Goal: Information Seeking & Learning: Learn about a topic

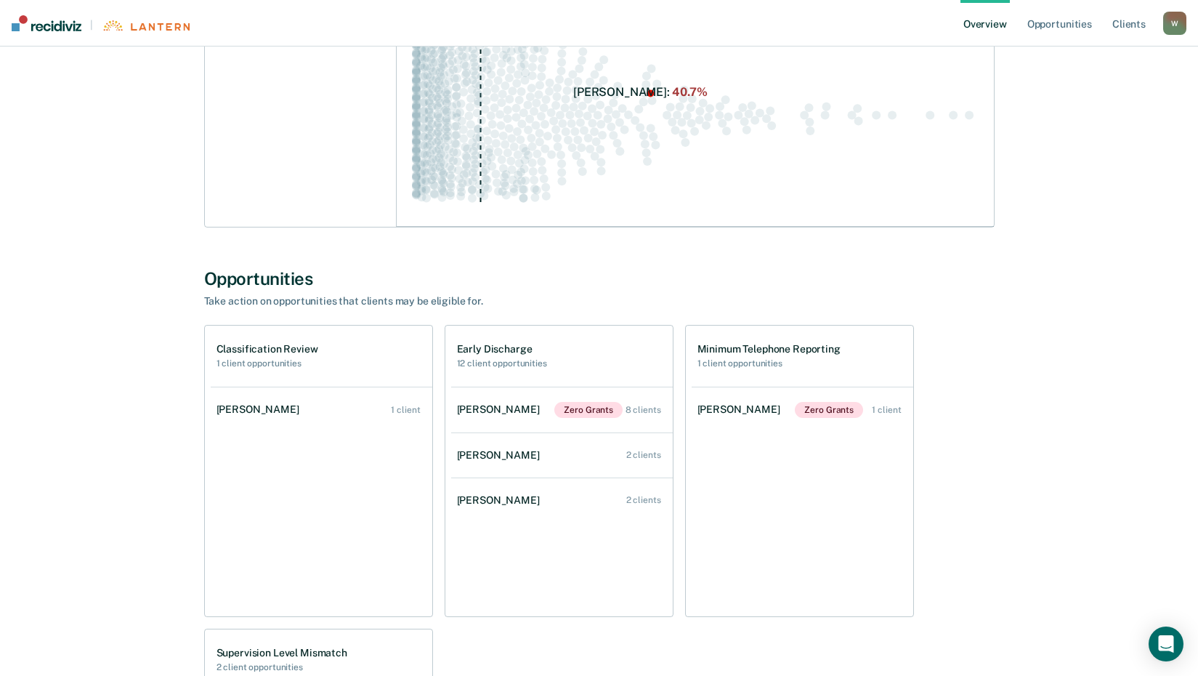
scroll to position [291, 0]
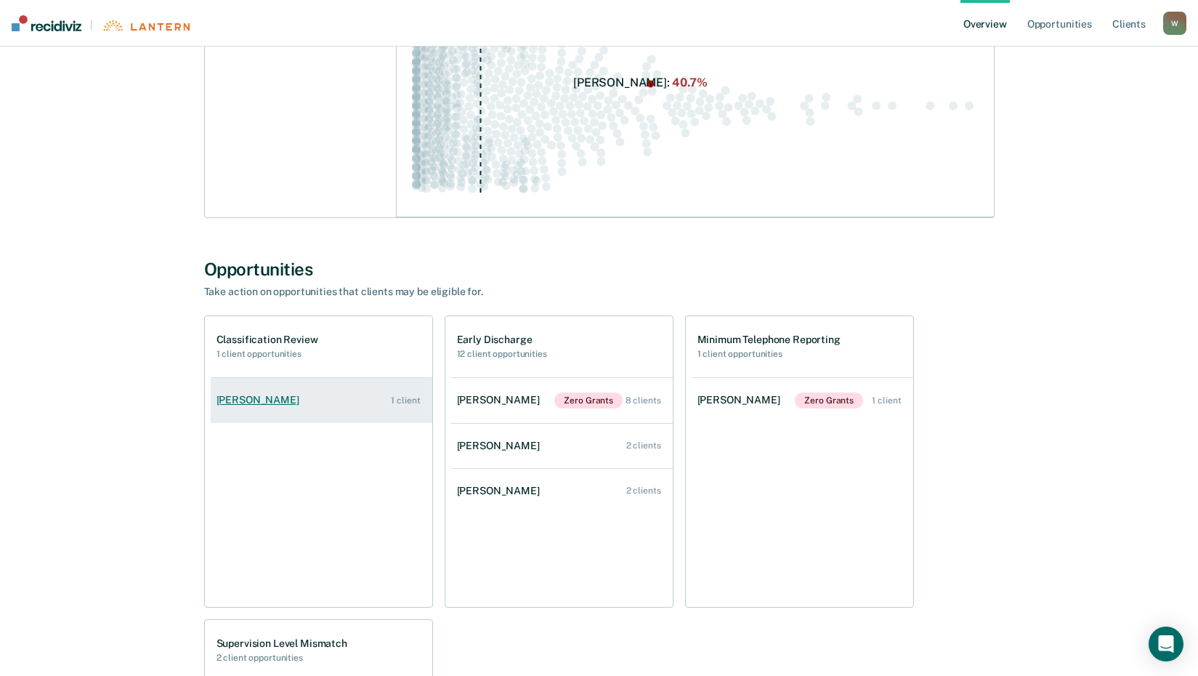
click at [249, 400] on div "[PERSON_NAME]" at bounding box center [261, 400] width 89 height 12
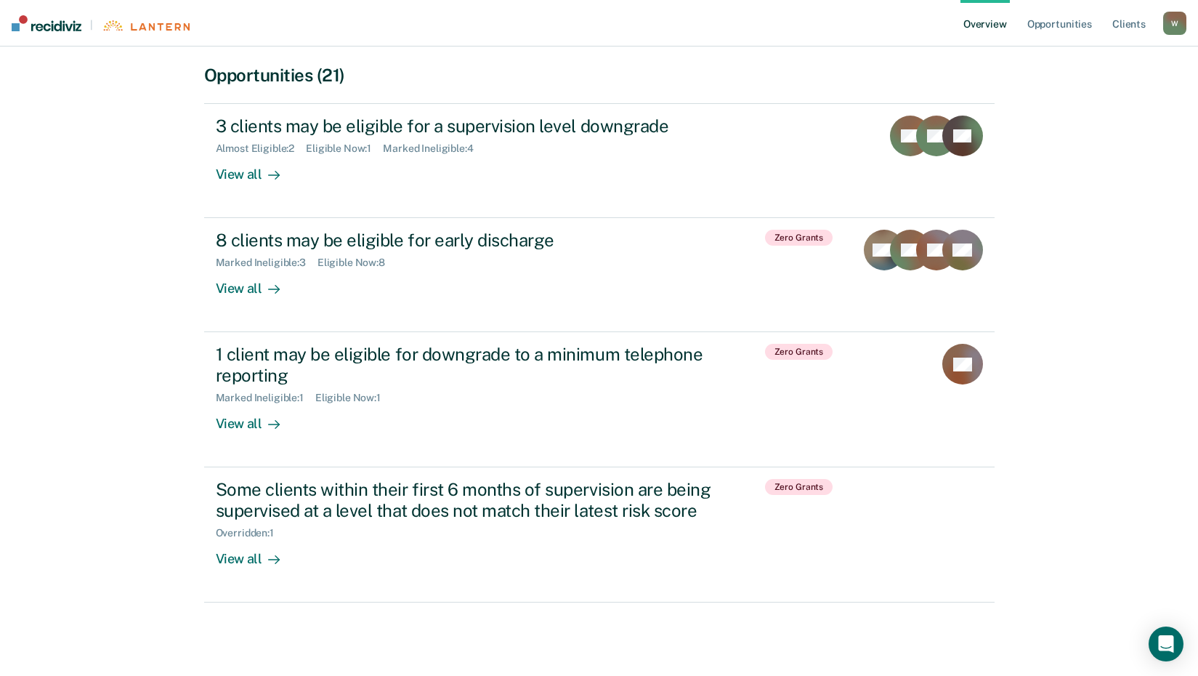
scroll to position [293, 0]
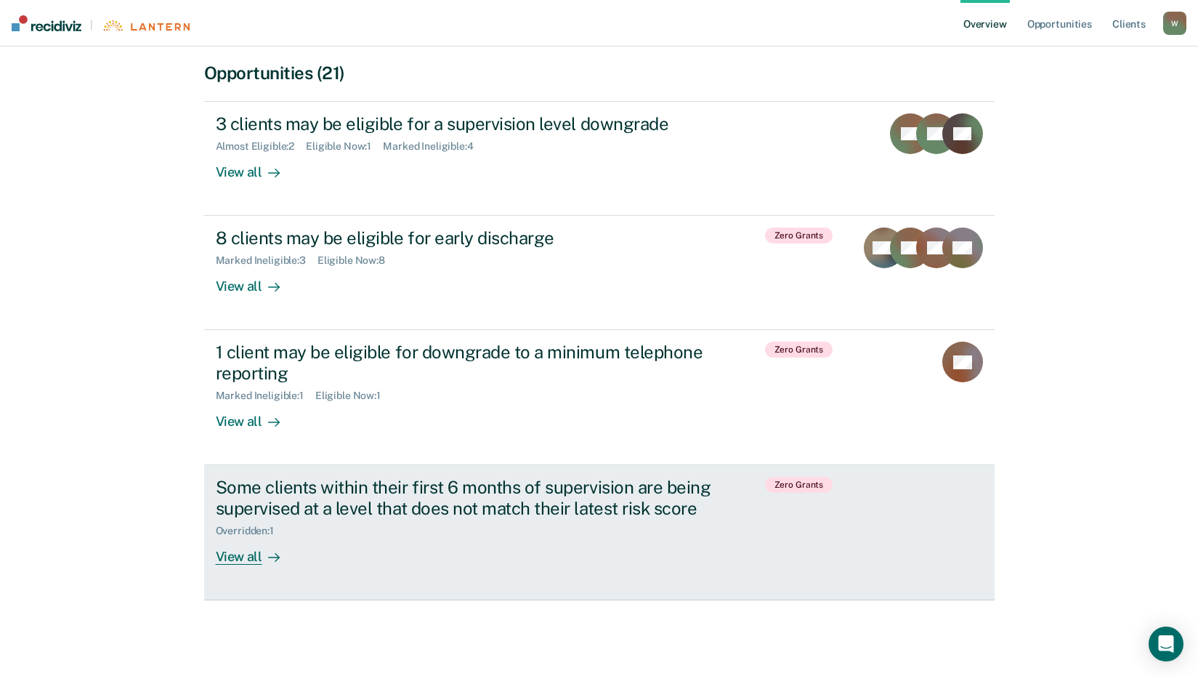
click at [500, 515] on div "Some clients within their first 6 months of supervision are being supervised at…" at bounding box center [471, 498] width 510 height 42
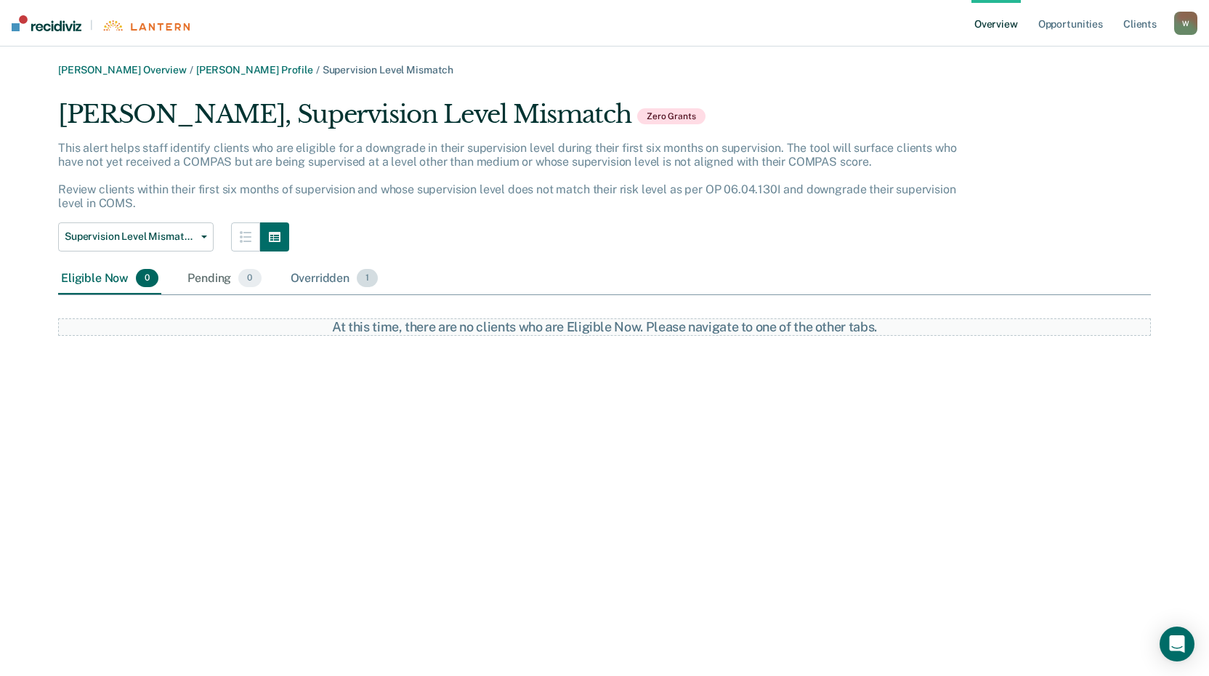
click at [333, 282] on div "Overridden 1" at bounding box center [335, 279] width 94 height 32
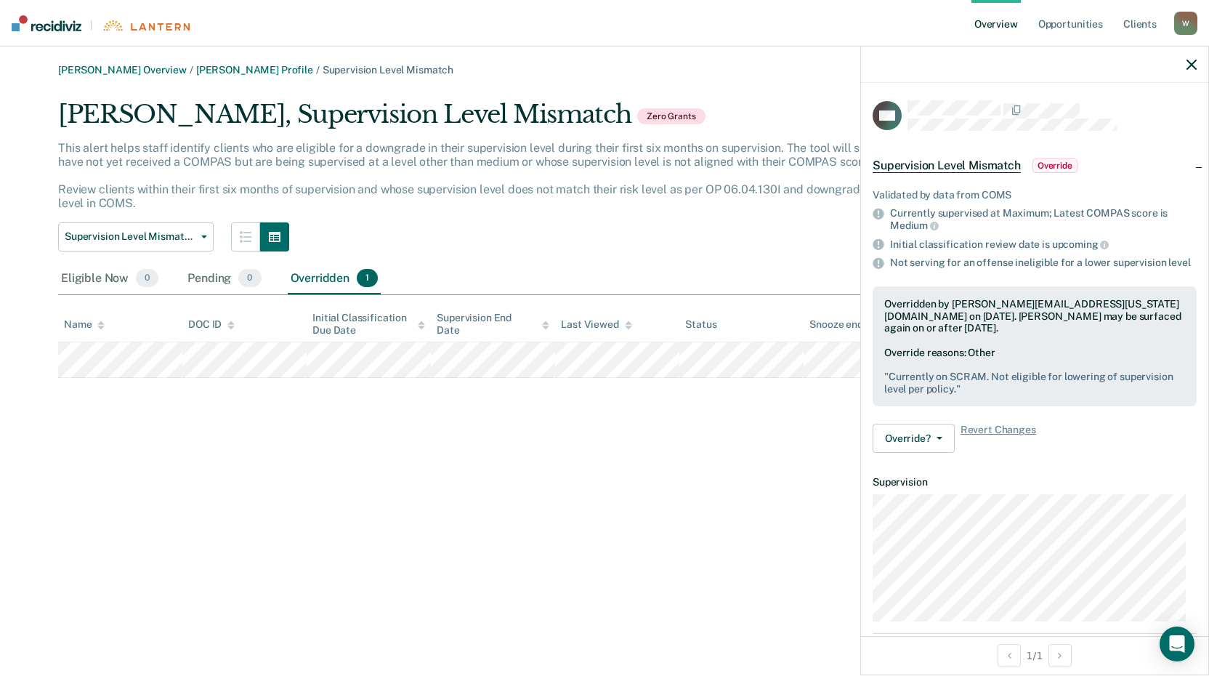
click at [1194, 62] on icon "button" at bounding box center [1191, 65] width 10 height 10
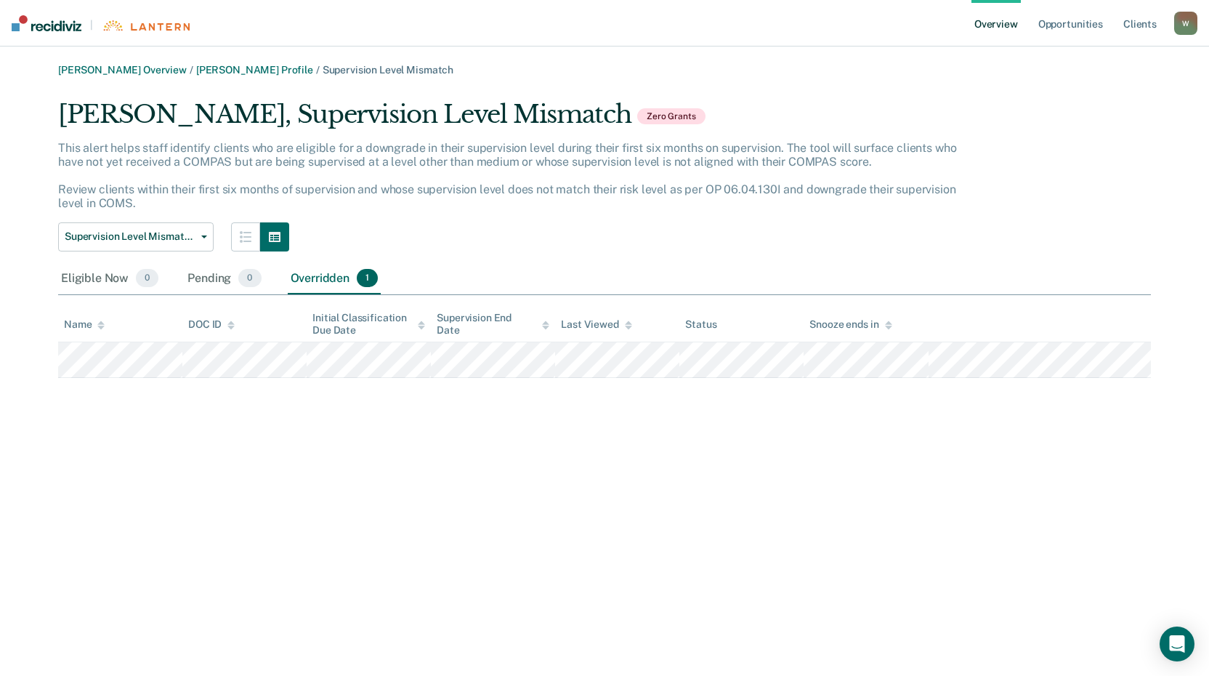
click at [1194, 14] on div "W" at bounding box center [1185, 23] width 23 height 23
click at [994, 20] on link "Overview" at bounding box center [995, 23] width 49 height 46
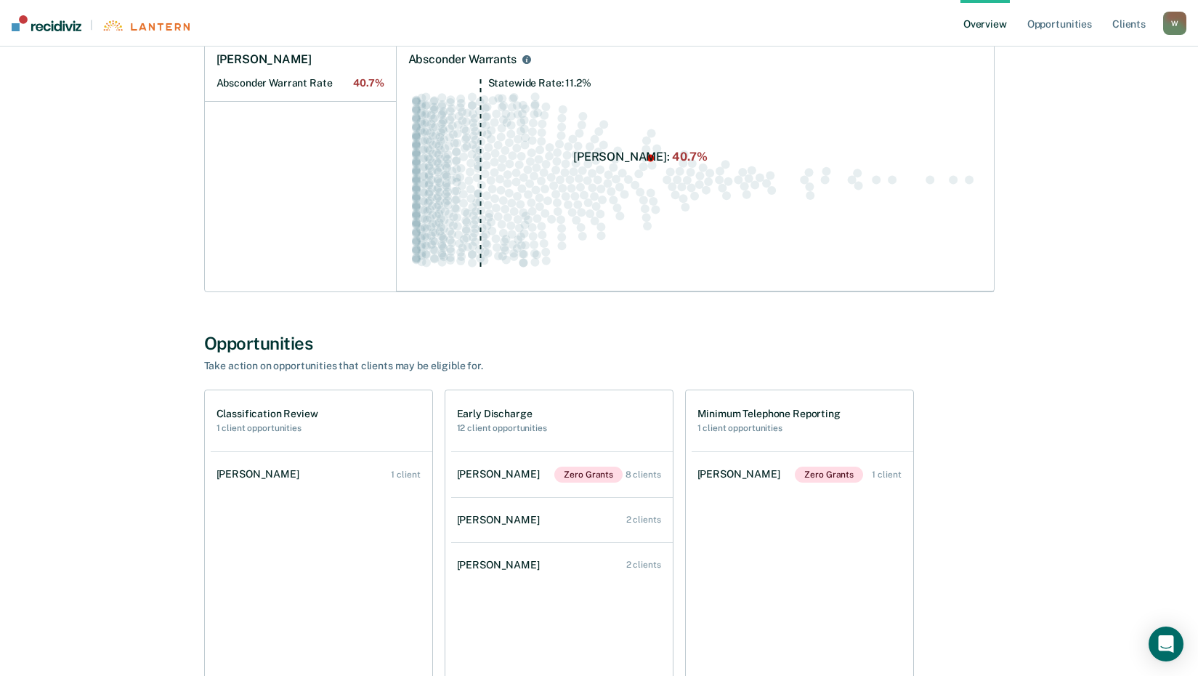
scroll to position [218, 0]
click at [501, 477] on div "[PERSON_NAME]" at bounding box center [501, 472] width 89 height 12
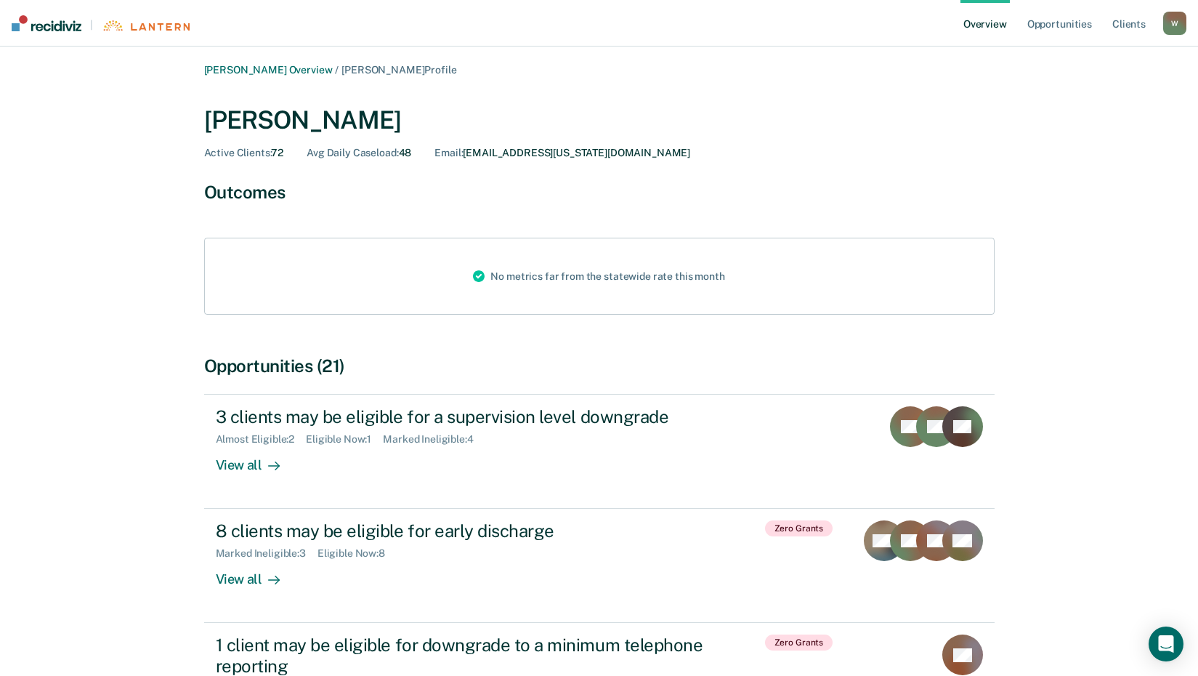
click at [1175, 25] on div "W" at bounding box center [1174, 23] width 23 height 23
click at [982, 22] on link "Overview" at bounding box center [984, 23] width 49 height 46
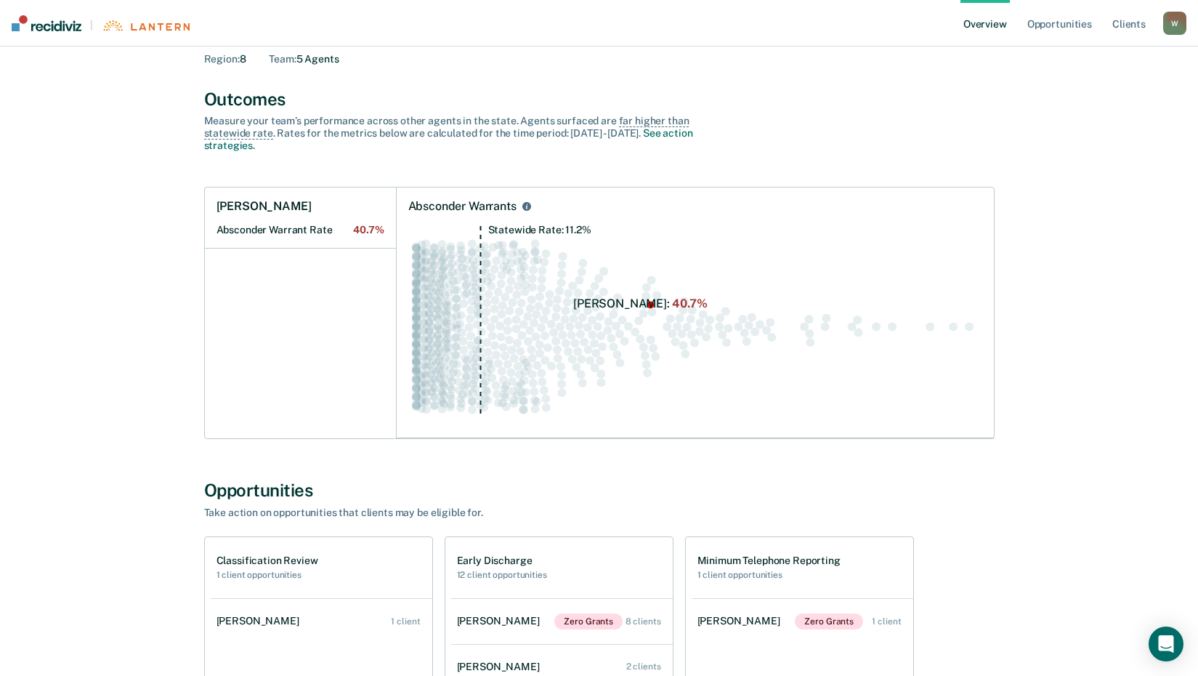
scroll to position [291, 0]
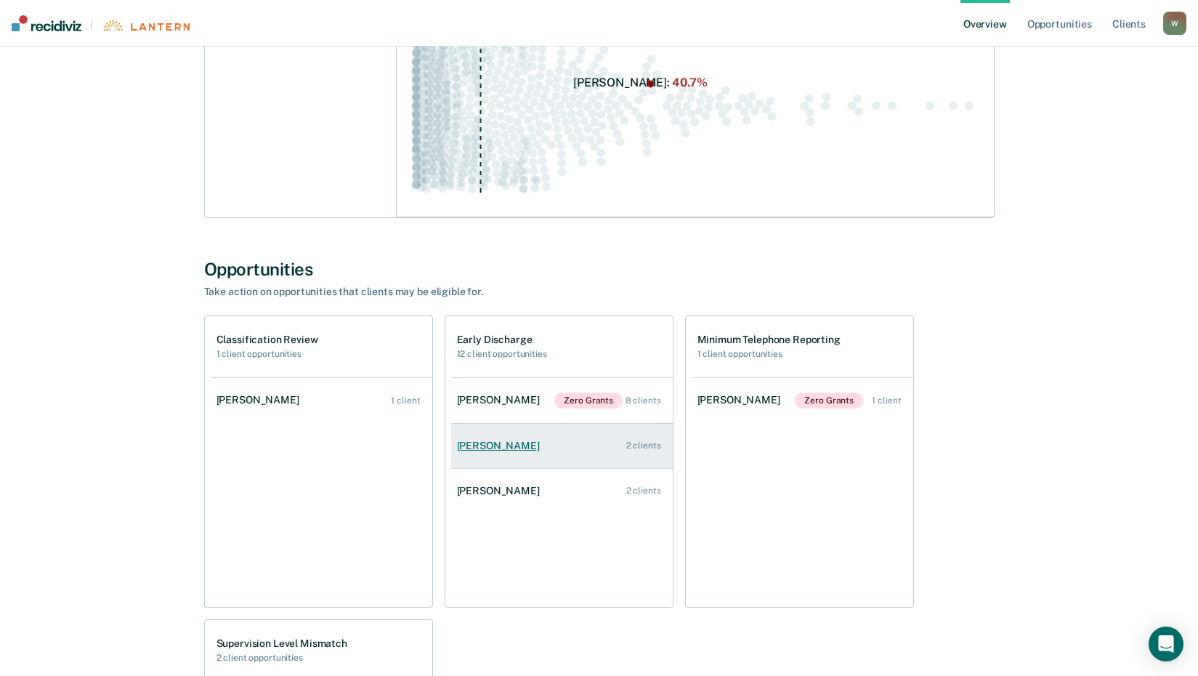
click at [483, 452] on link "[PERSON_NAME] 2 clients" at bounding box center [562, 445] width 222 height 41
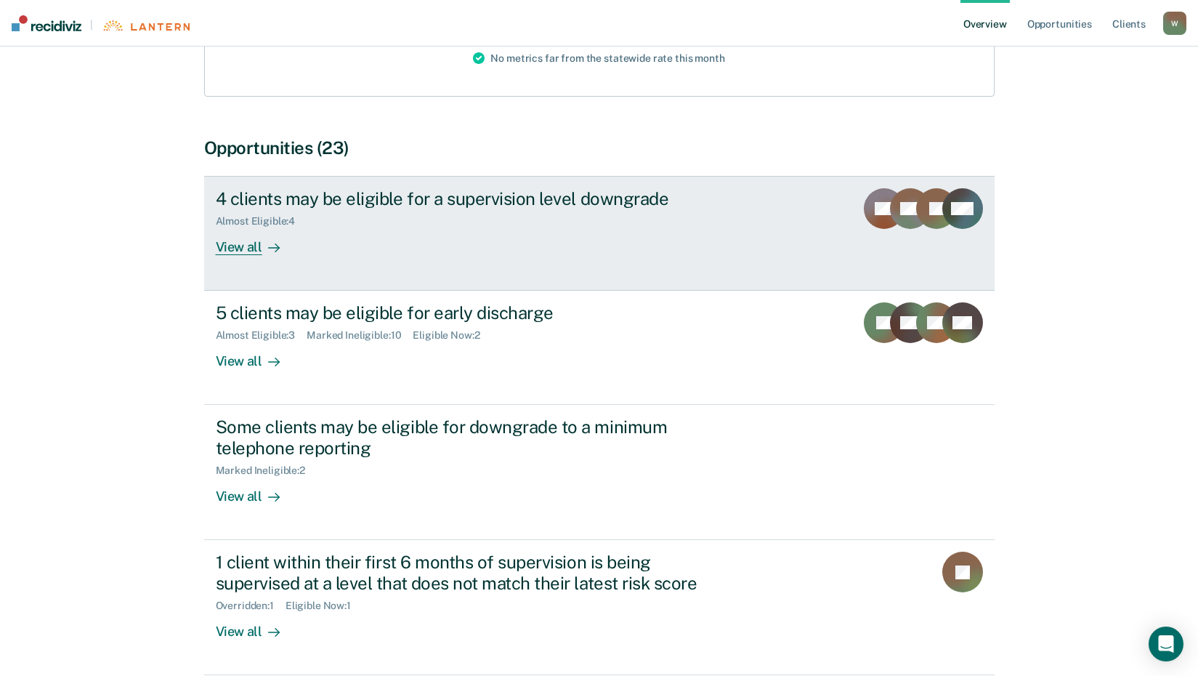
scroll to position [291, 0]
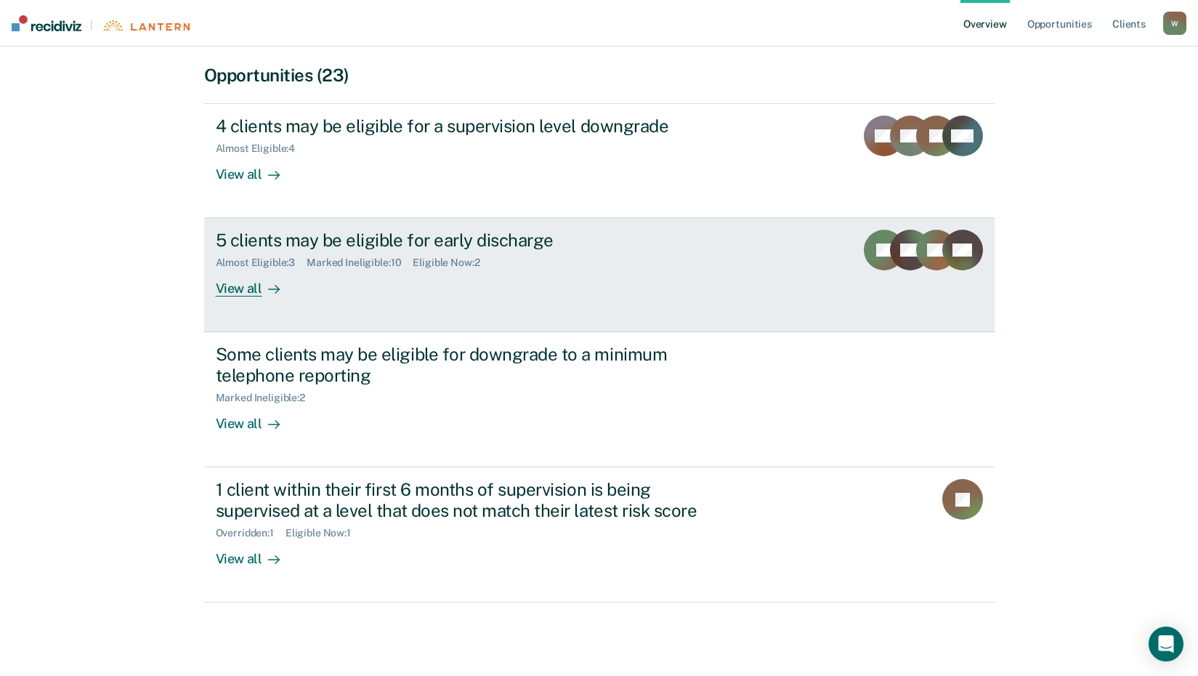
click at [363, 264] on div "Marked Ineligible : 10" at bounding box center [360, 262] width 106 height 12
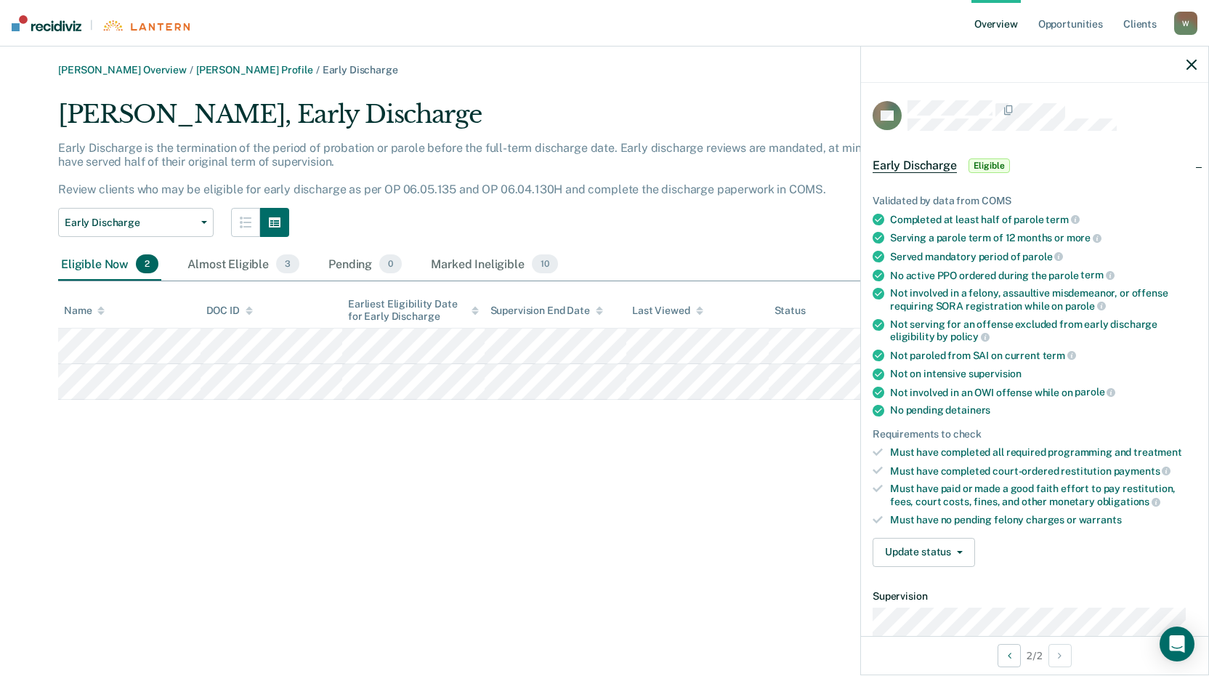
click at [179, 605] on div "[PERSON_NAME] Overview / [PERSON_NAME] Profile / Early Discharge [PERSON_NAME],…" at bounding box center [604, 346] width 1174 height 565
click at [1196, 65] on div at bounding box center [1031, 64] width 347 height 36
click at [1194, 65] on div at bounding box center [1031, 64] width 347 height 36
click at [1188, 67] on icon "button" at bounding box center [1188, 65] width 10 height 10
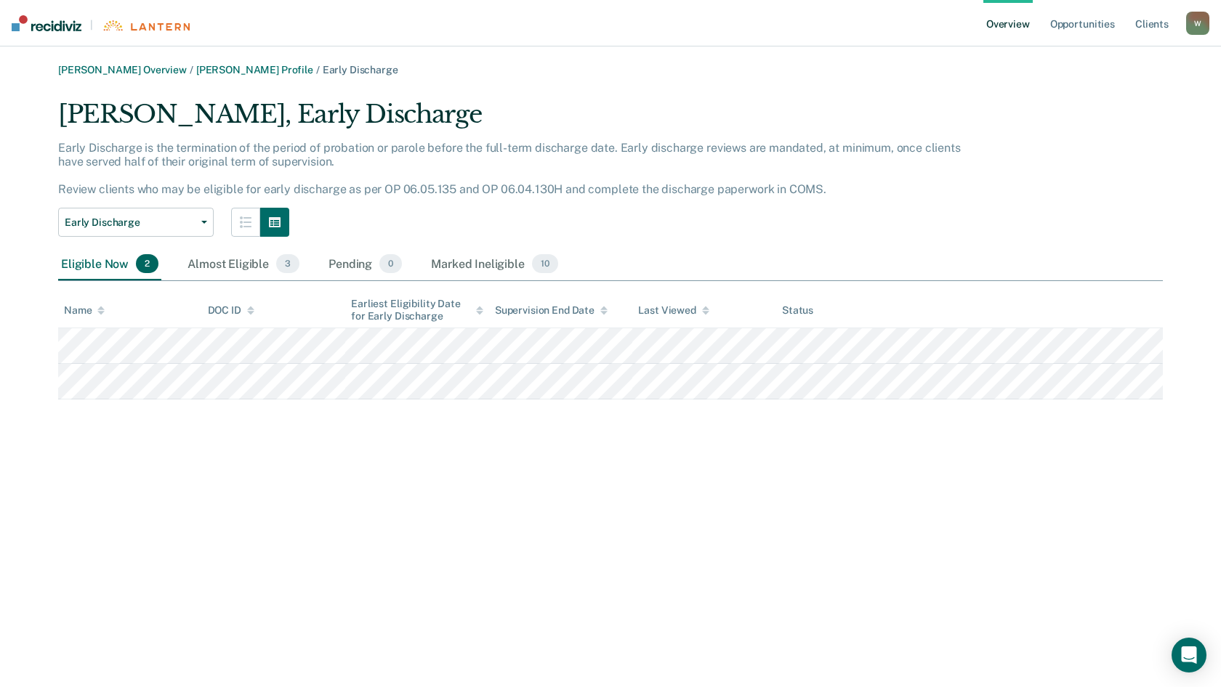
click at [1019, 30] on link "Overview" at bounding box center [1007, 23] width 49 height 46
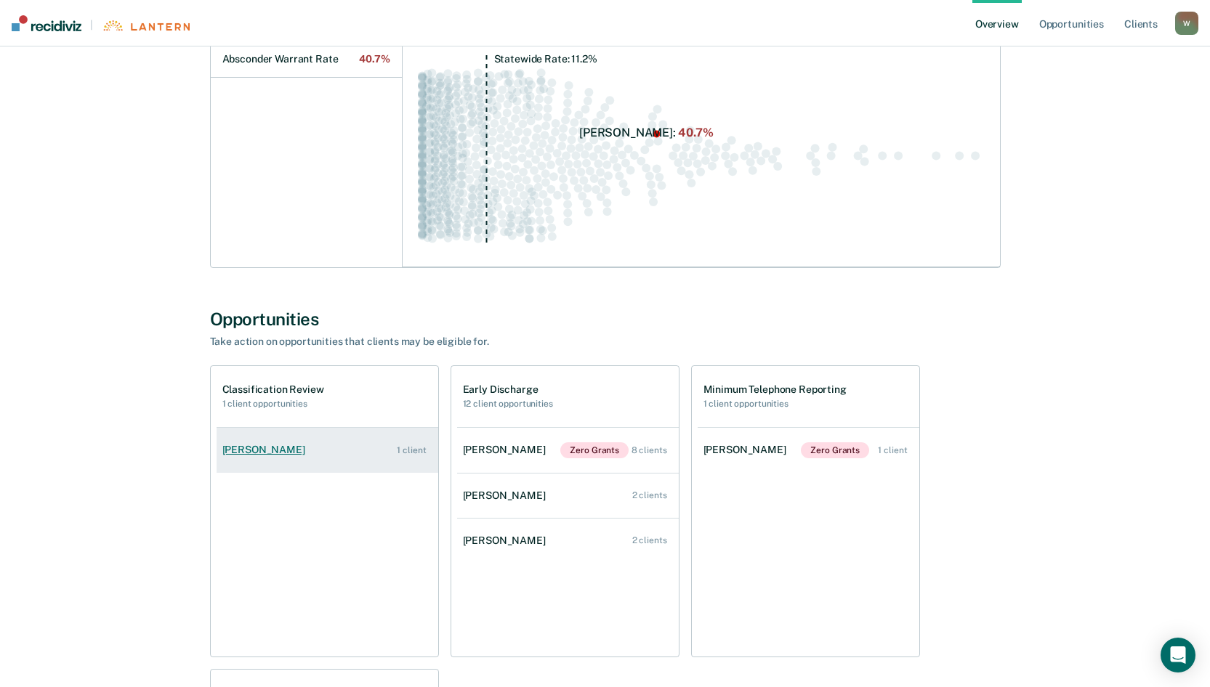
scroll to position [363, 0]
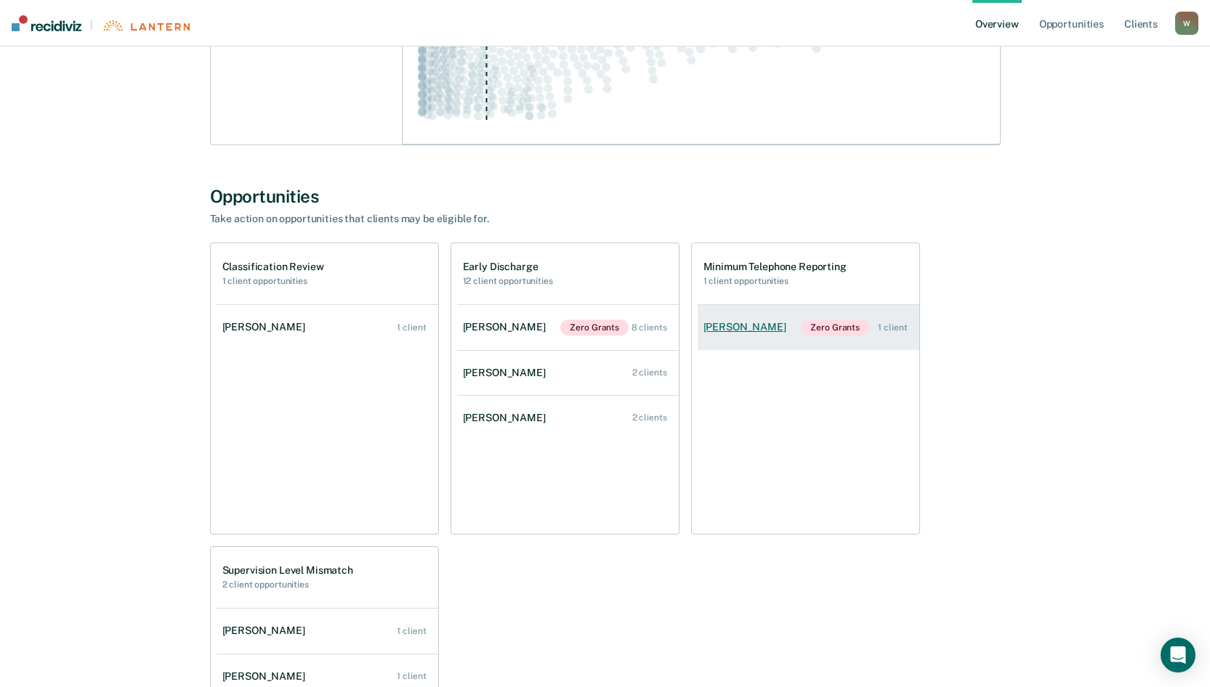
click at [732, 327] on div "[PERSON_NAME]" at bounding box center [747, 327] width 89 height 12
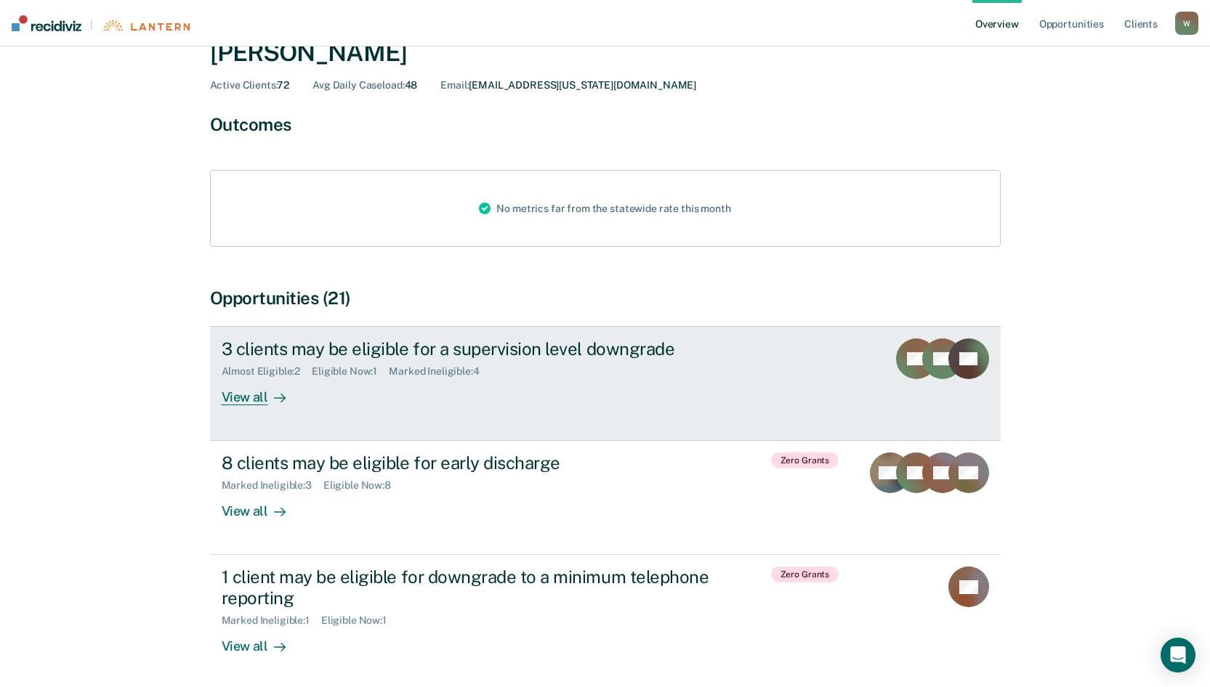
scroll to position [281, 0]
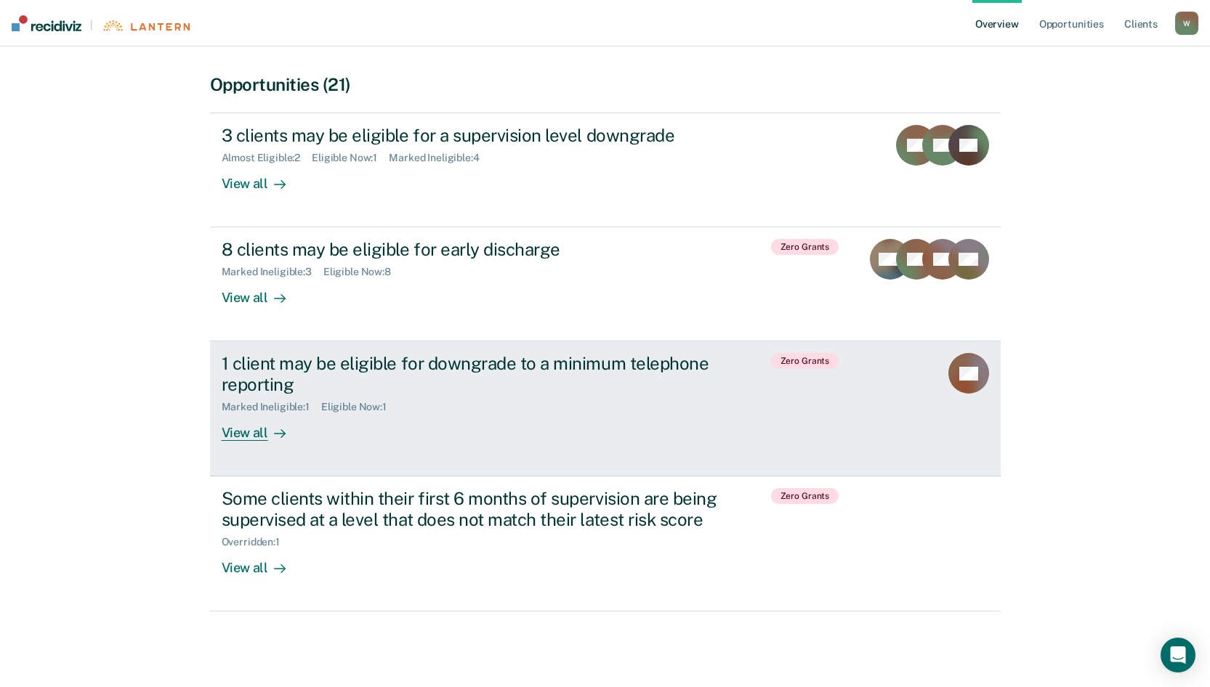
click at [241, 434] on div "View all" at bounding box center [262, 427] width 81 height 28
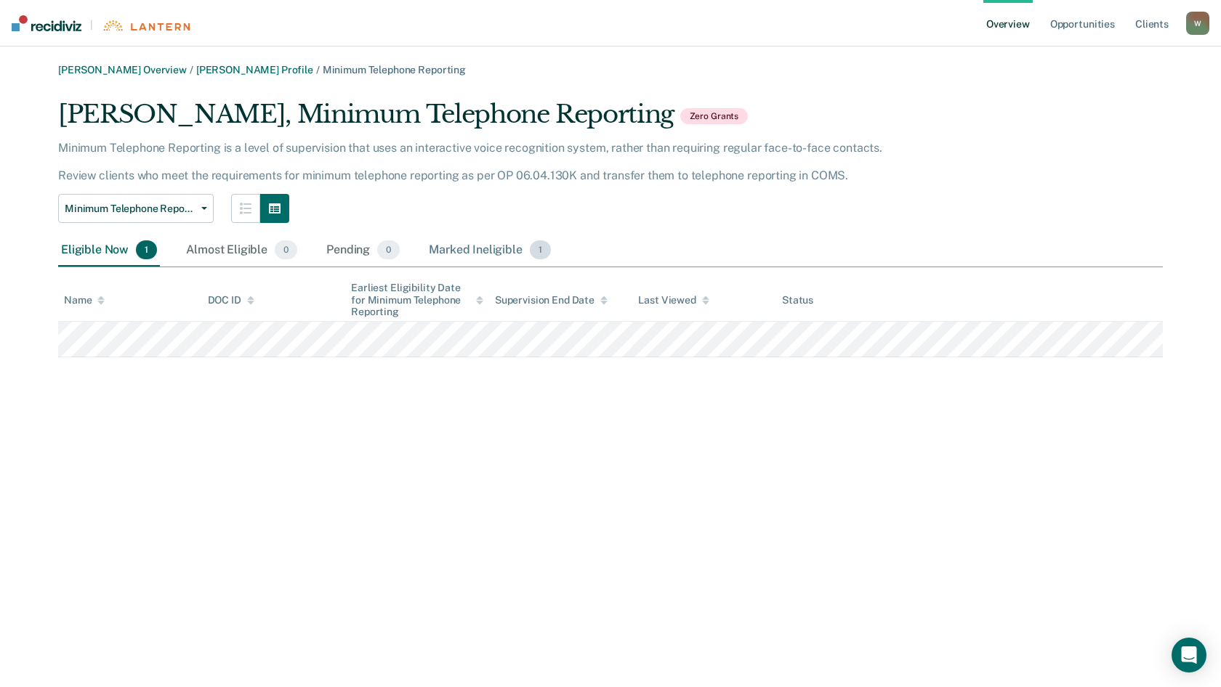
click at [500, 249] on div "Marked Ineligible 1" at bounding box center [490, 251] width 128 height 32
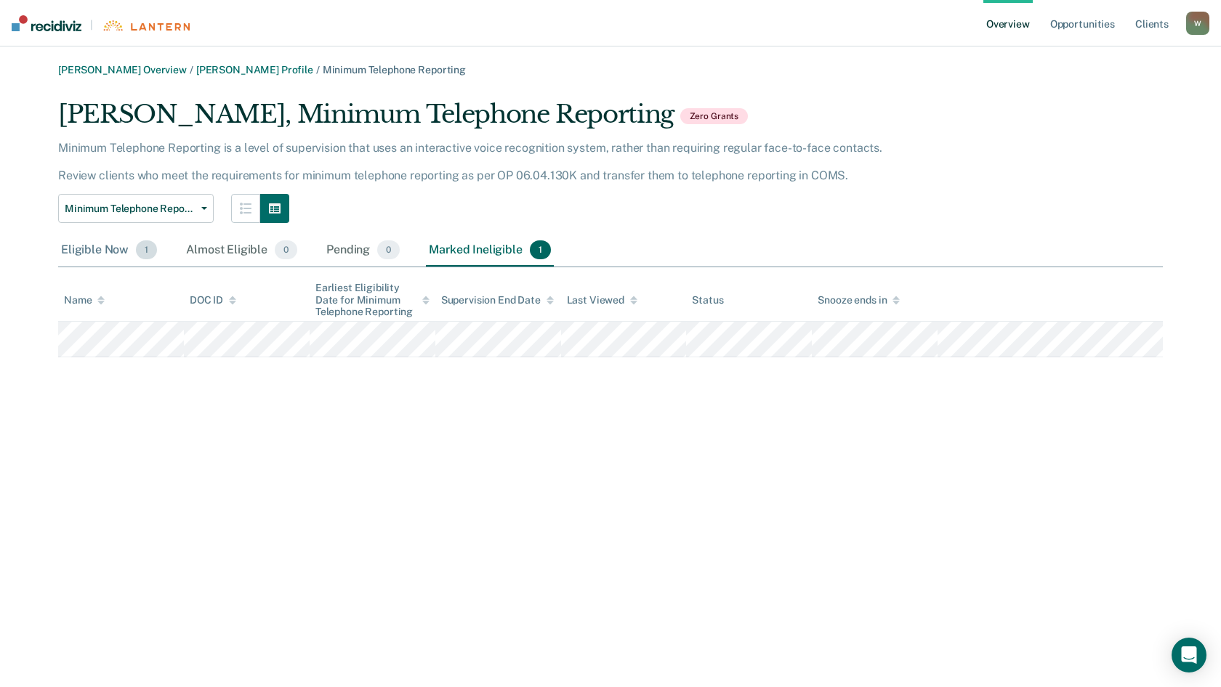
click at [89, 246] on div "Eligible Now 1" at bounding box center [109, 251] width 102 height 32
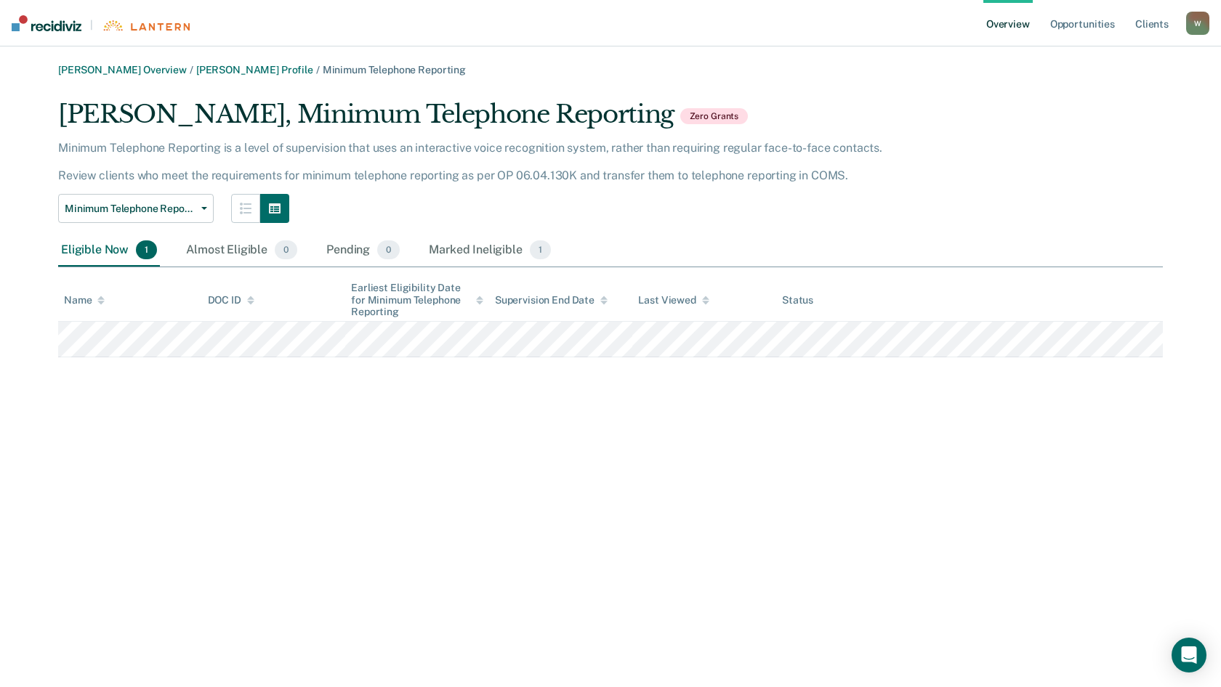
click at [998, 26] on link "Overview" at bounding box center [1007, 23] width 49 height 46
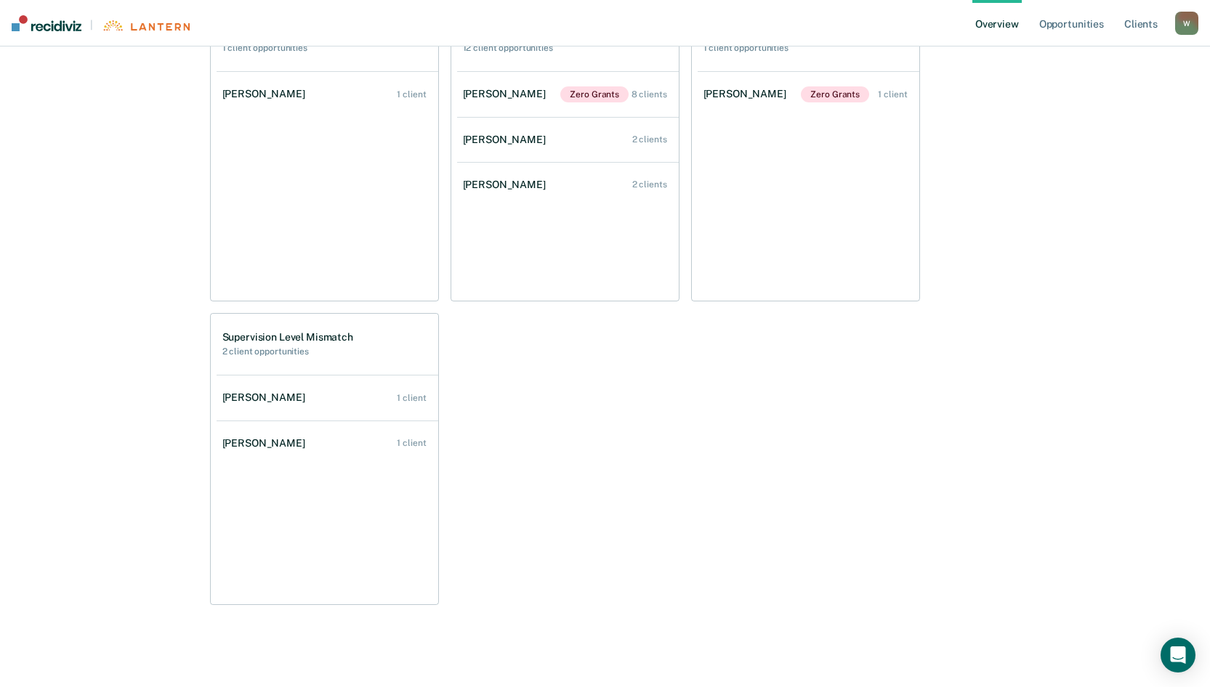
scroll to position [602, 0]
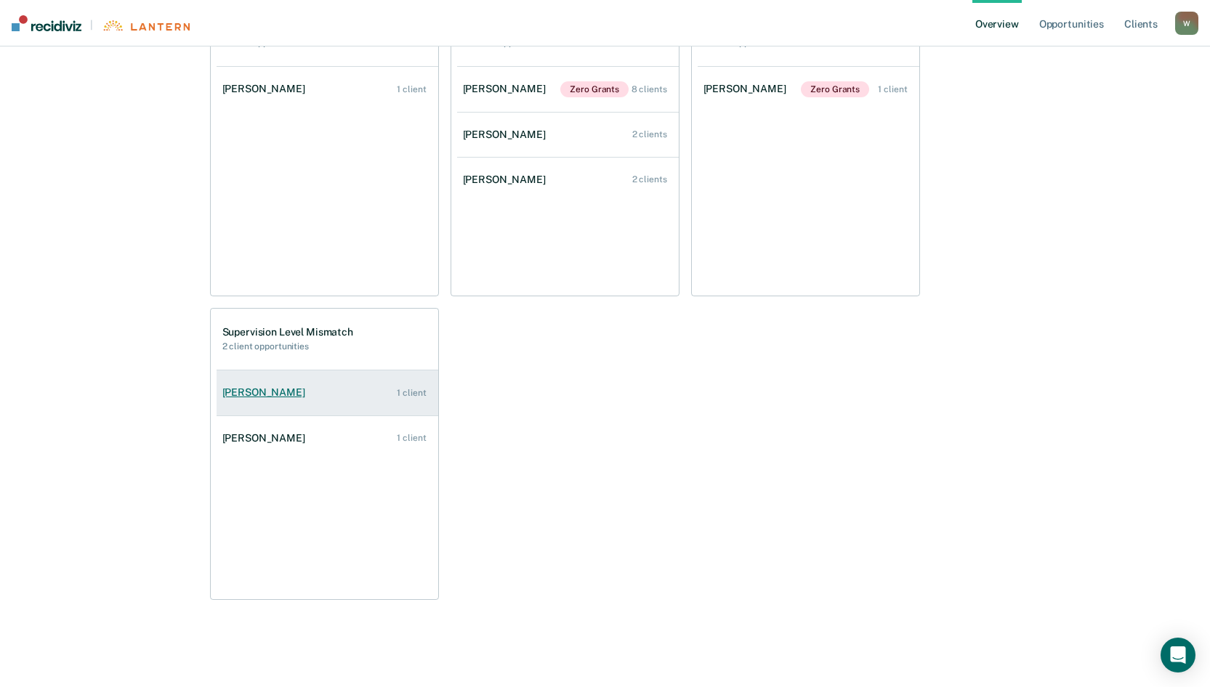
click at [273, 391] on div "[PERSON_NAME]" at bounding box center [266, 393] width 89 height 12
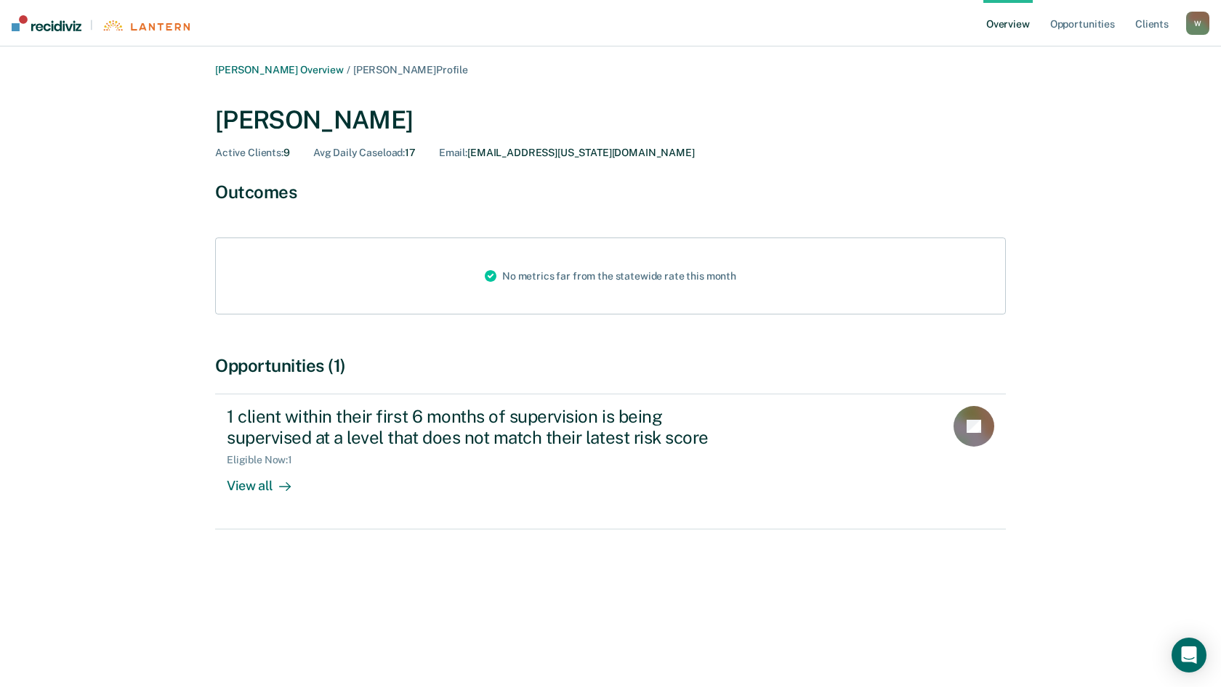
click at [1198, 20] on div "W" at bounding box center [1197, 23] width 23 height 23
click at [923, 92] on div "[PERSON_NAME] Active Clients : 9 Avg Daily Caseload : 17 Email : [EMAIL_ADDRESS…" at bounding box center [610, 129] width 790 height 83
click at [1005, 23] on link "Overview" at bounding box center [1007, 23] width 49 height 46
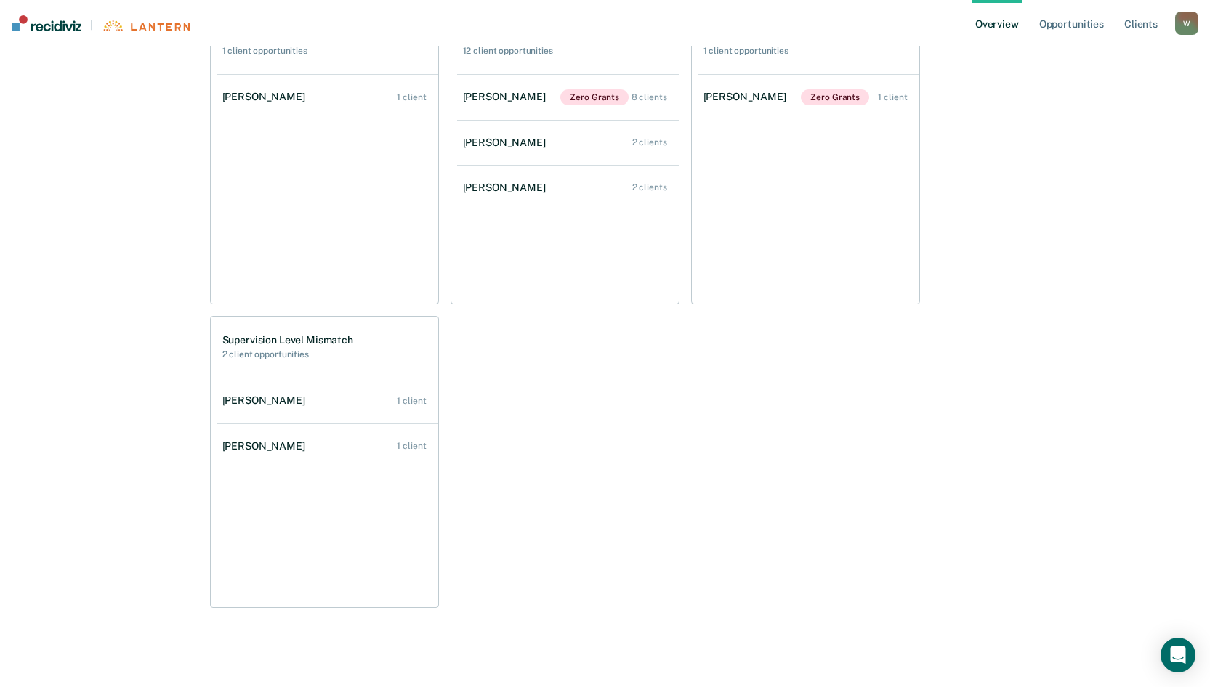
scroll to position [602, 0]
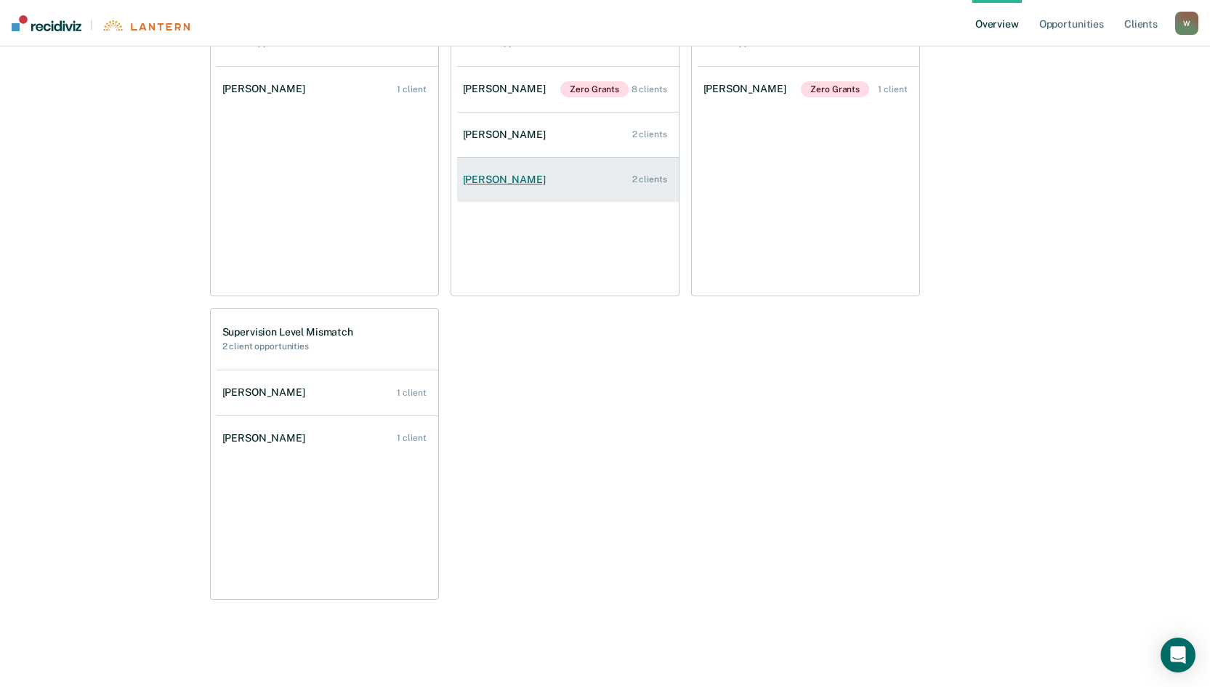
click at [501, 185] on div "[PERSON_NAME]" at bounding box center [507, 180] width 89 height 12
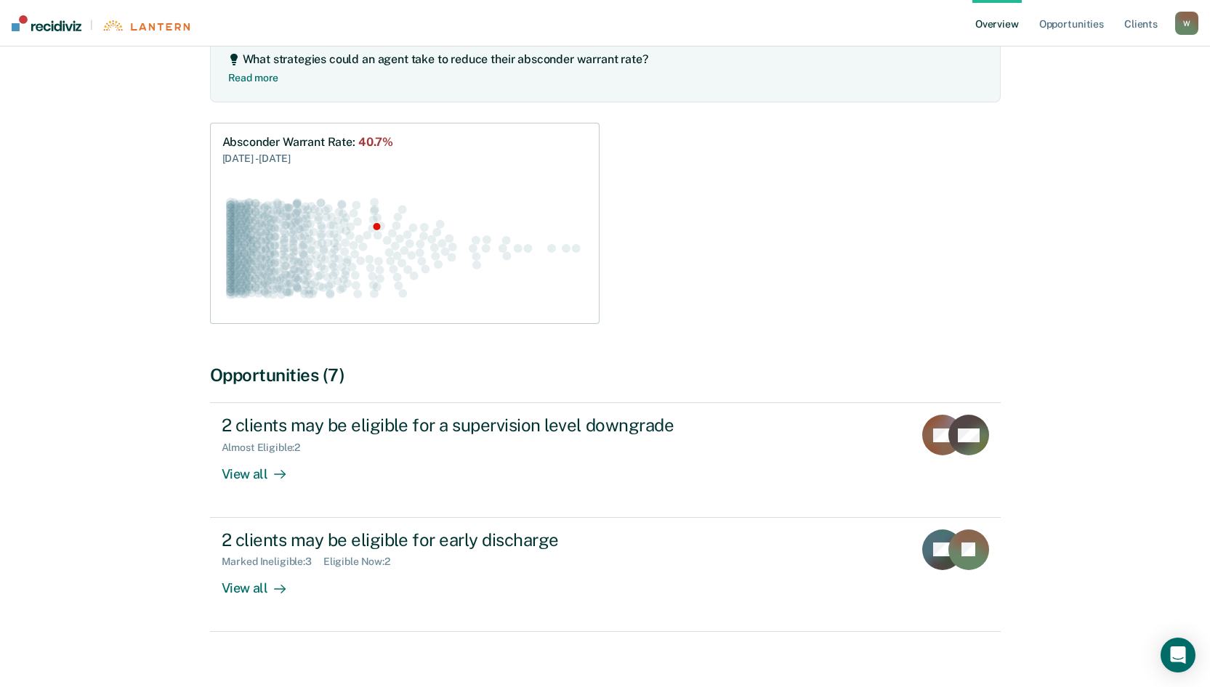
scroll to position [209, 0]
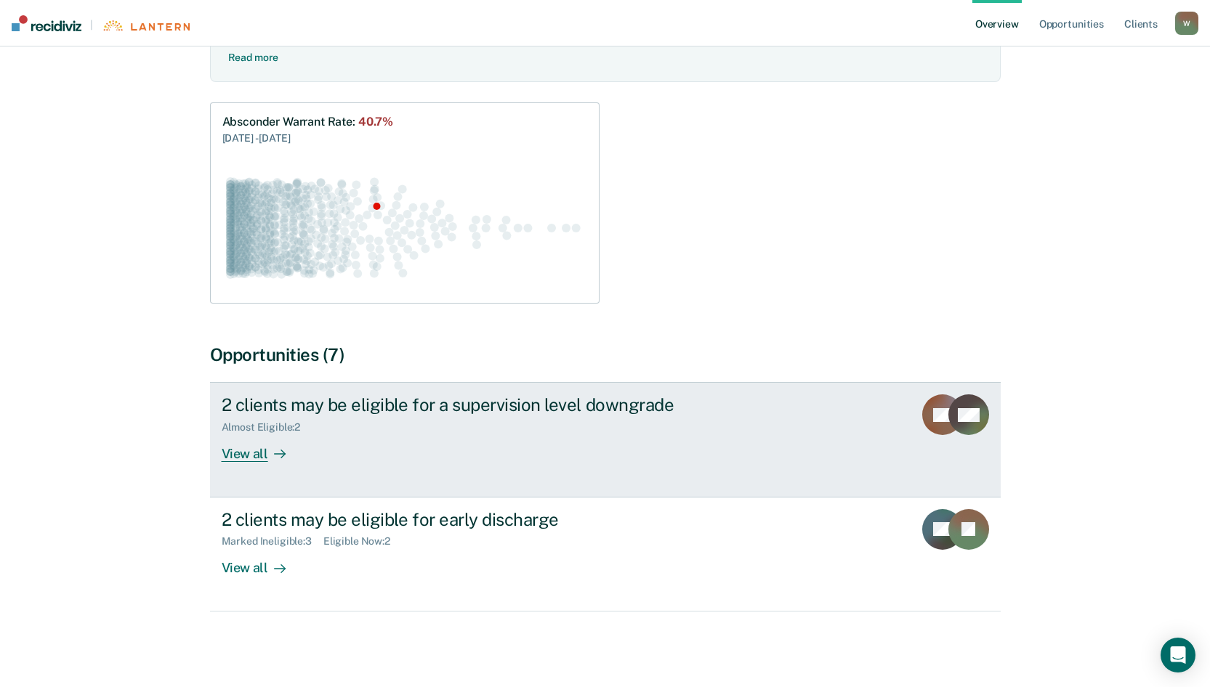
click at [239, 461] on div "View all" at bounding box center [262, 448] width 81 height 28
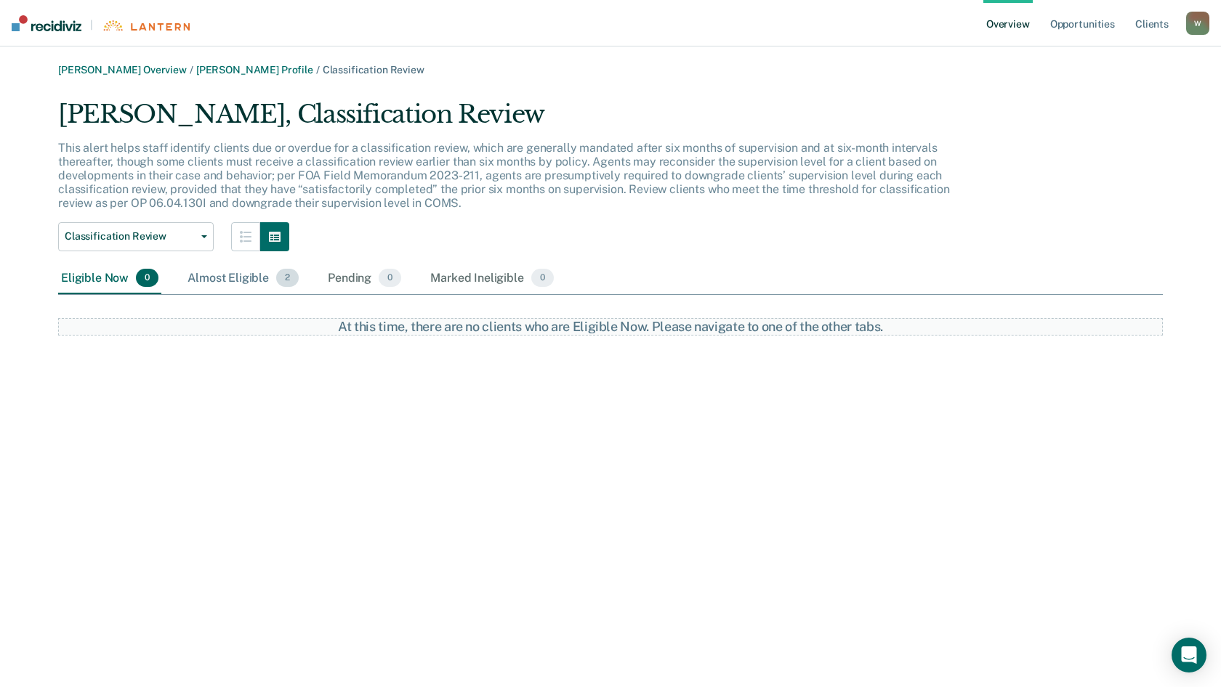
click at [219, 279] on div "Almost Eligible 2" at bounding box center [243, 279] width 117 height 32
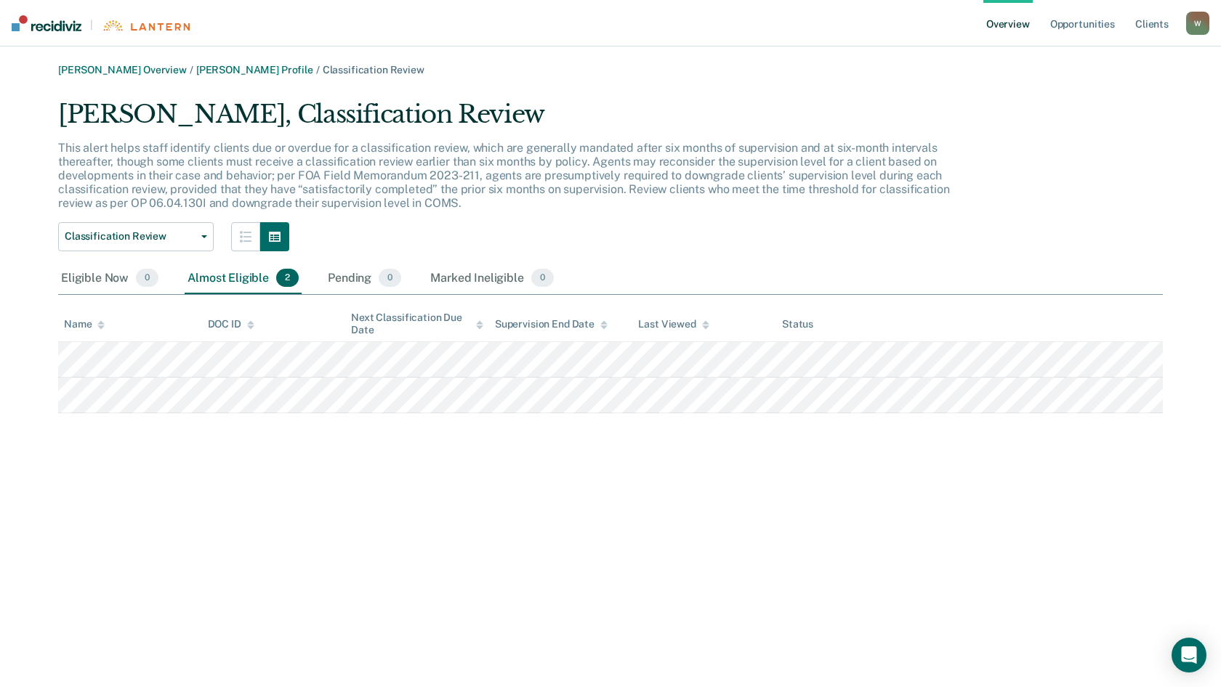
click at [1003, 25] on link "Overview" at bounding box center [1007, 23] width 49 height 46
